Goal: Use online tool/utility: Utilize a website feature to perform a specific function

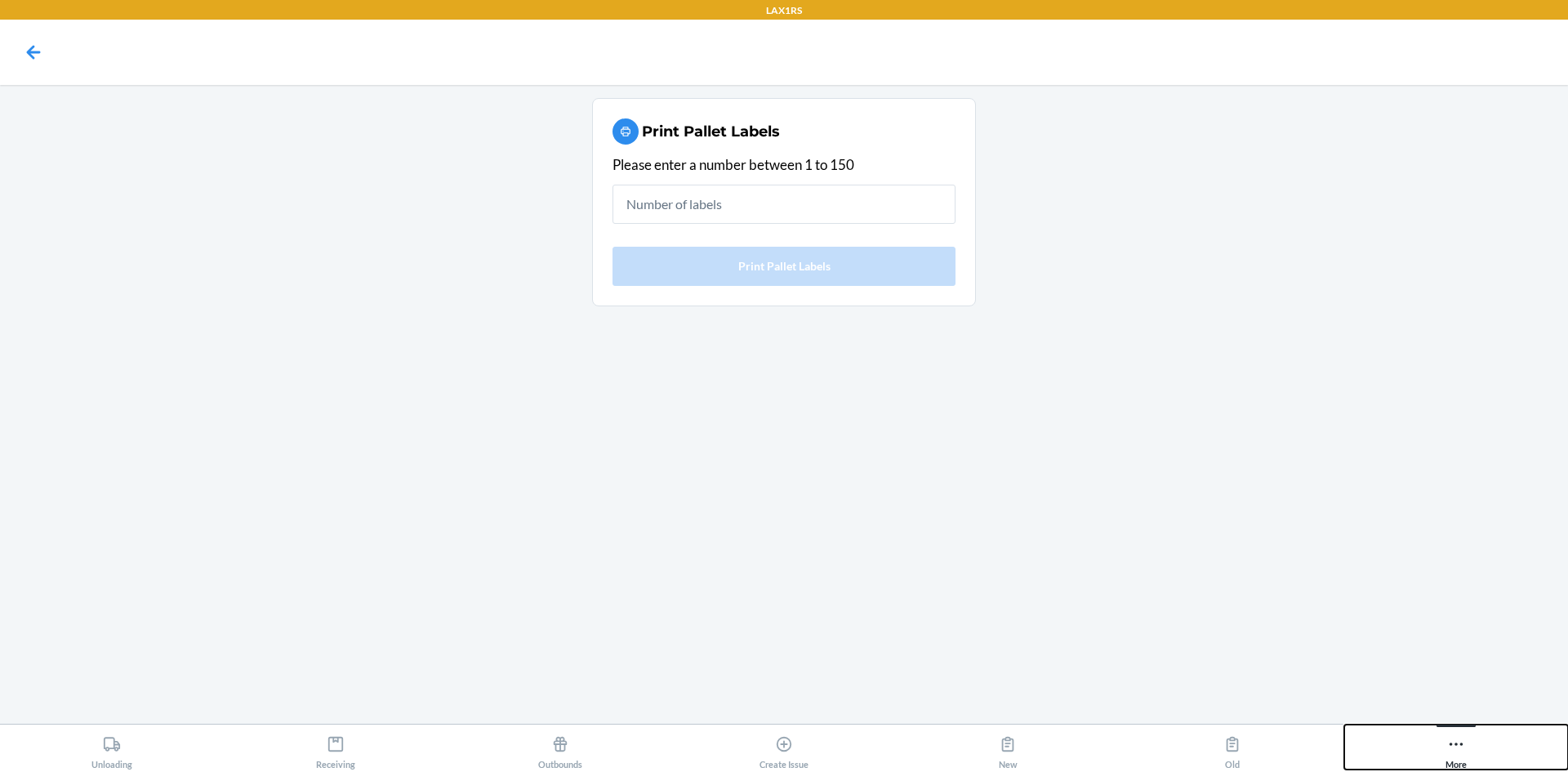
click at [1461, 758] on div "More" at bounding box center [1456, 749] width 21 height 41
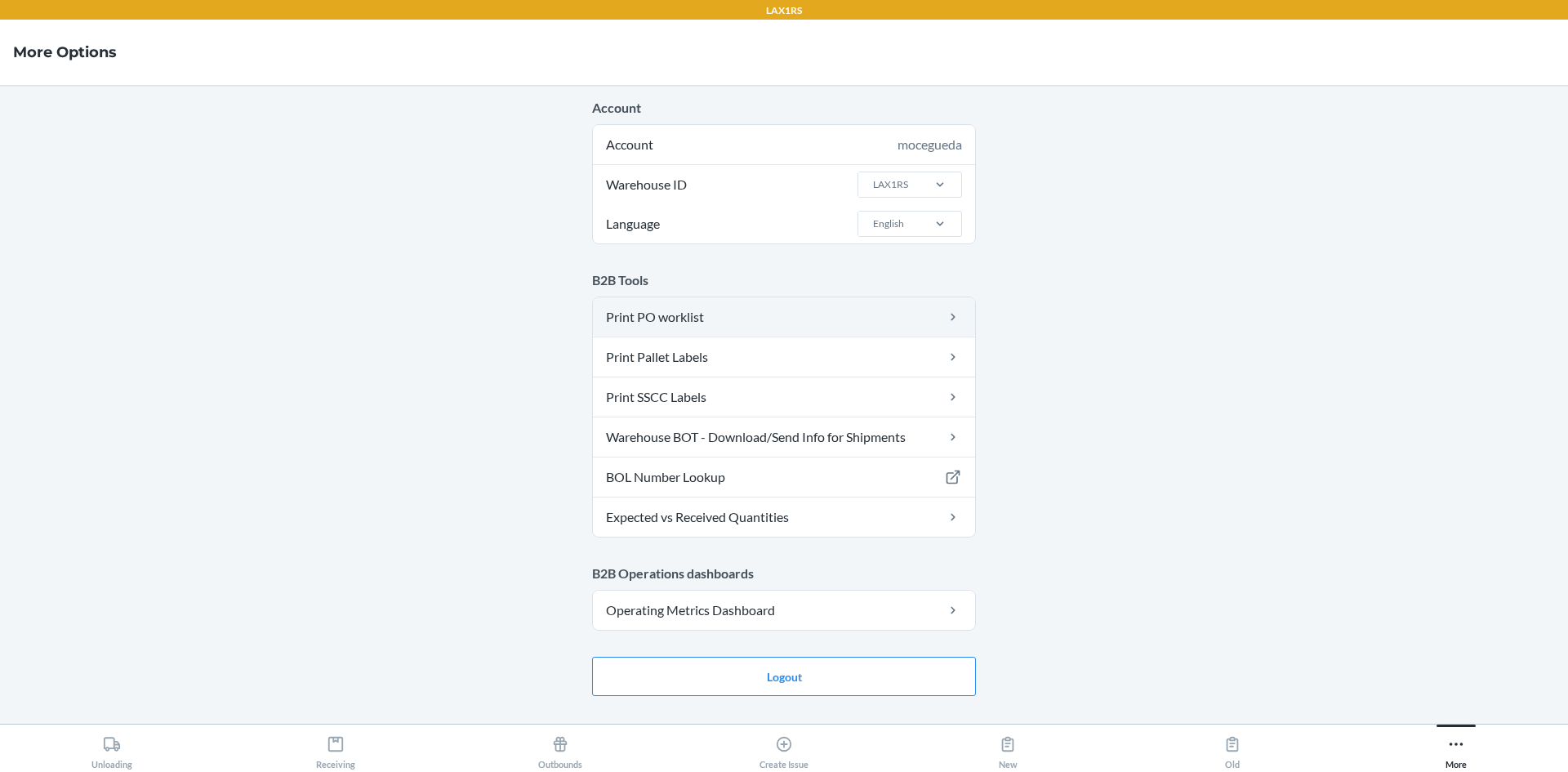
click at [722, 324] on link "Print PO worklist" at bounding box center [784, 317] width 382 height 39
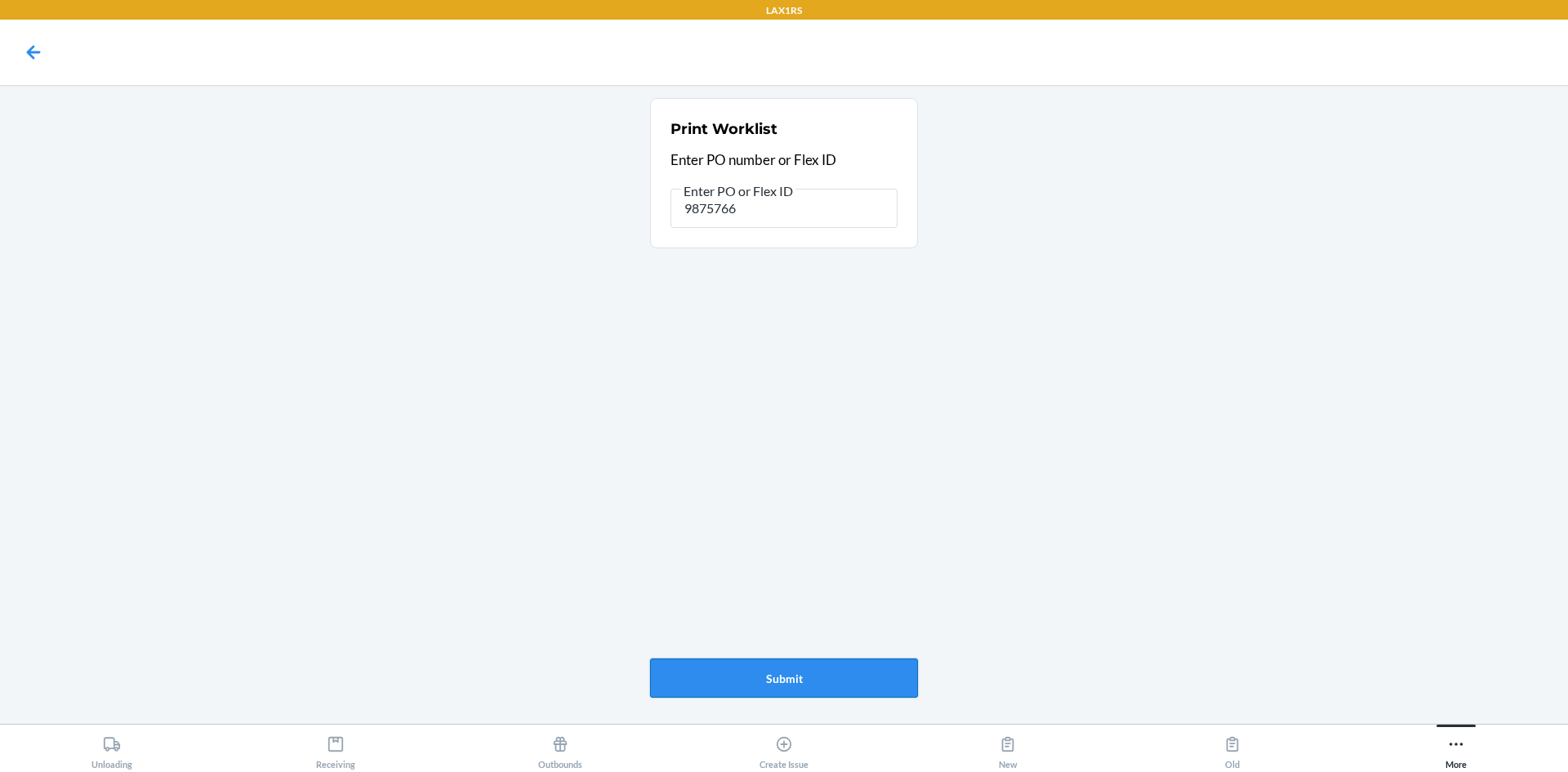
type input "9875766"
click at [814, 673] on button "Submit" at bounding box center [784, 679] width 268 height 39
click at [1460, 742] on icon at bounding box center [1456, 744] width 18 height 18
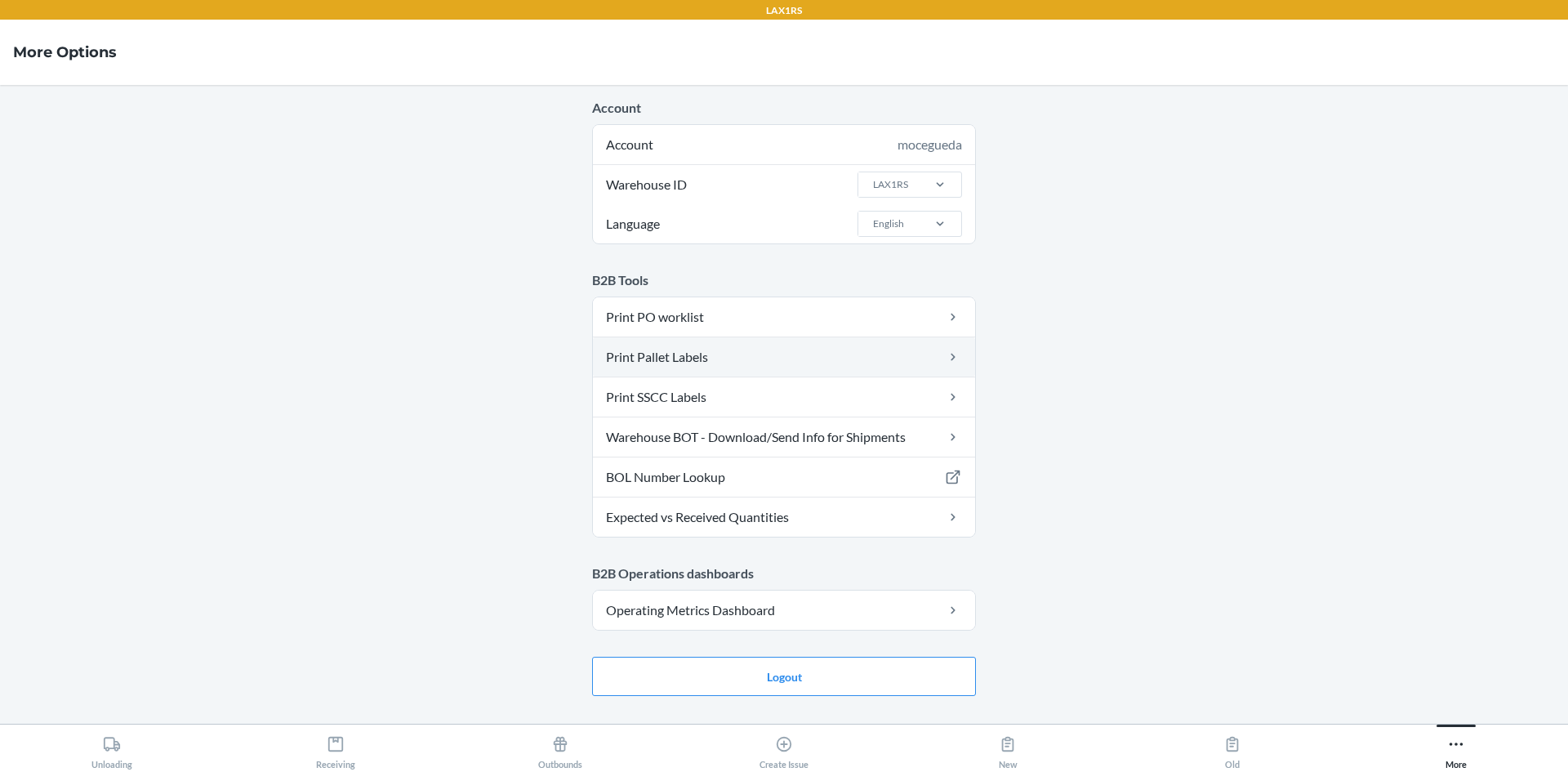
click at [681, 358] on link "Print Pallet Labels" at bounding box center [784, 357] width 382 height 39
